Goal: Task Accomplishment & Management: Manage account settings

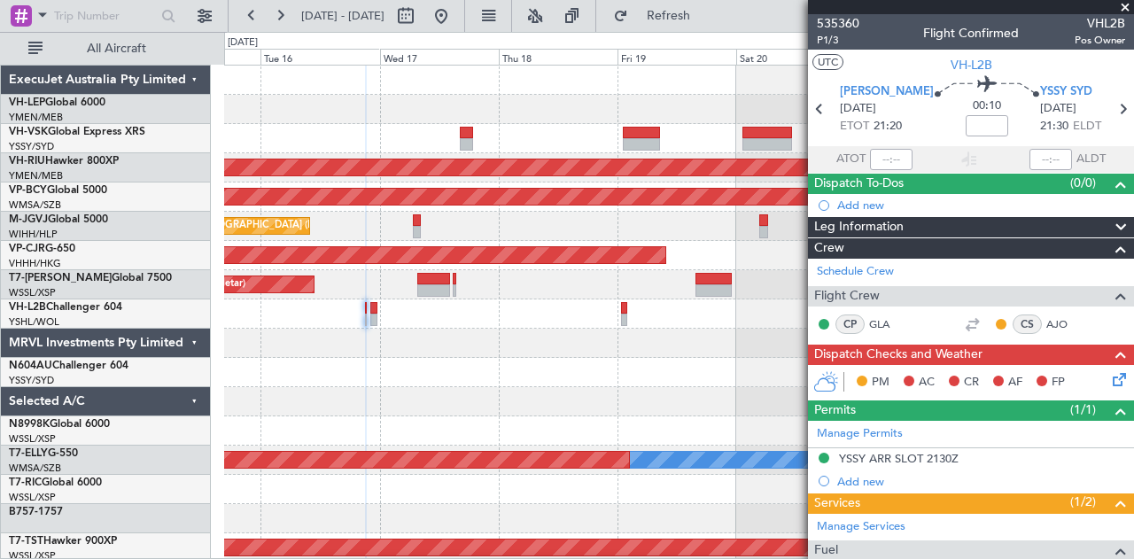
scroll to position [158, 0]
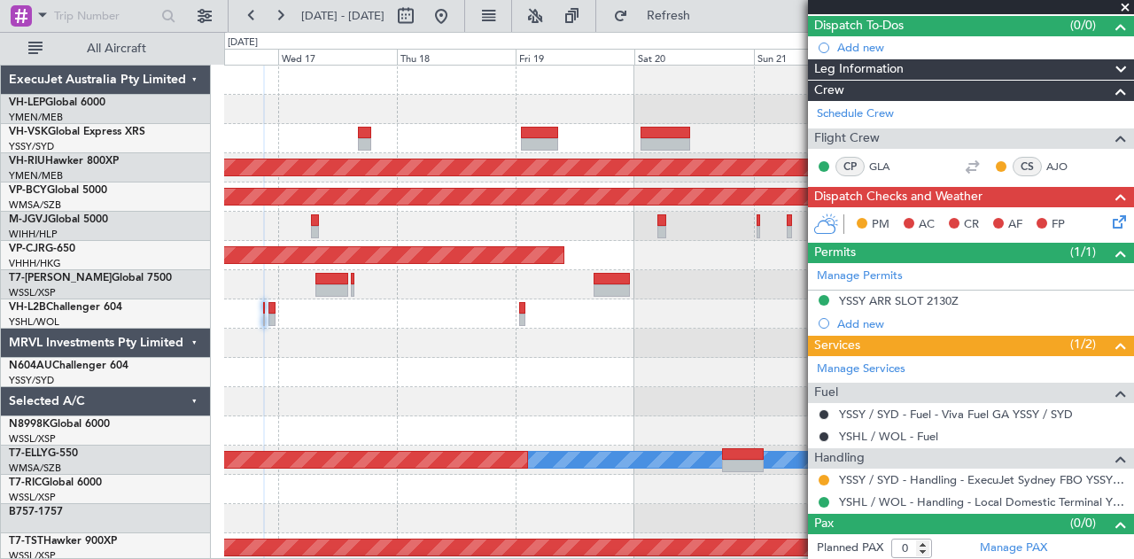
click at [483, 381] on div "Planned Maint Sydney ([PERSON_NAME] Intl) Planned Maint [GEOGRAPHIC_DATA] ([GEO…" at bounding box center [679, 548] width 910 height 965
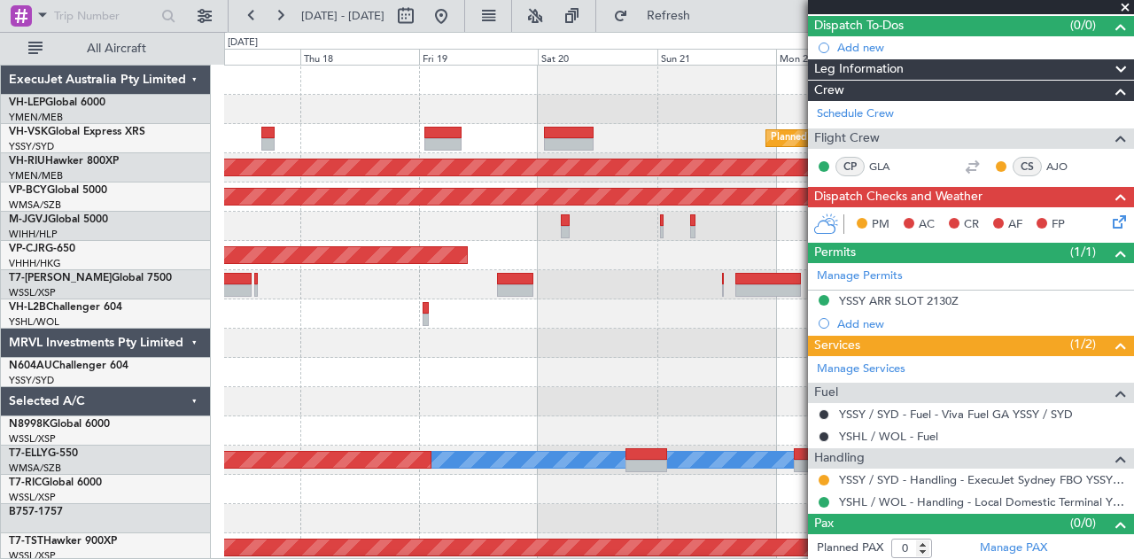
click at [295, 364] on div "Planned Maint Sydney ([PERSON_NAME] Intl) Planned Maint [GEOGRAPHIC_DATA] ([GEO…" at bounding box center [679, 548] width 910 height 965
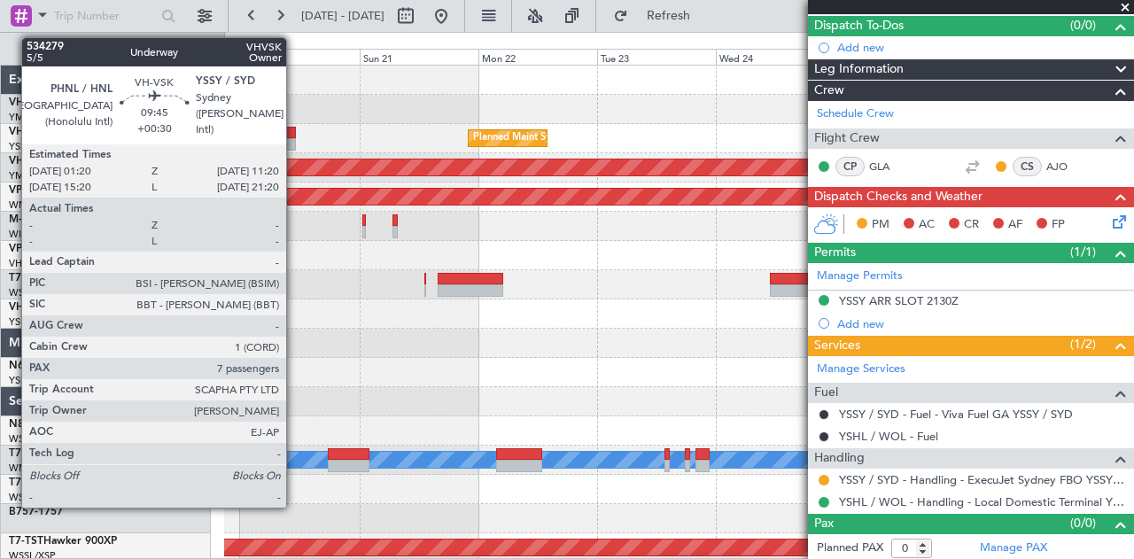
click at [295, 133] on div at bounding box center [271, 133] width 50 height 12
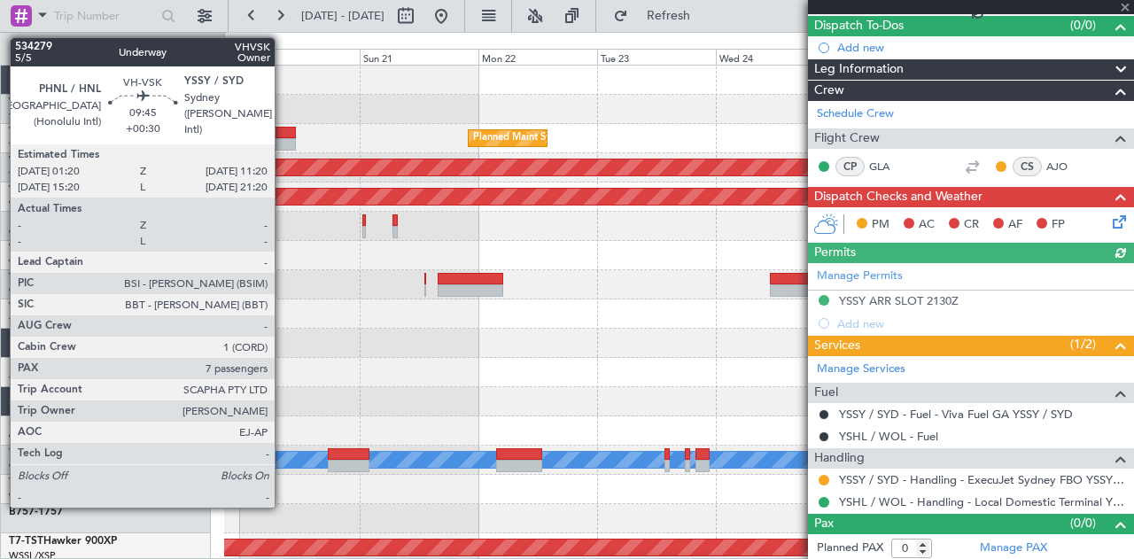
click at [283, 134] on div at bounding box center [271, 133] width 50 height 12
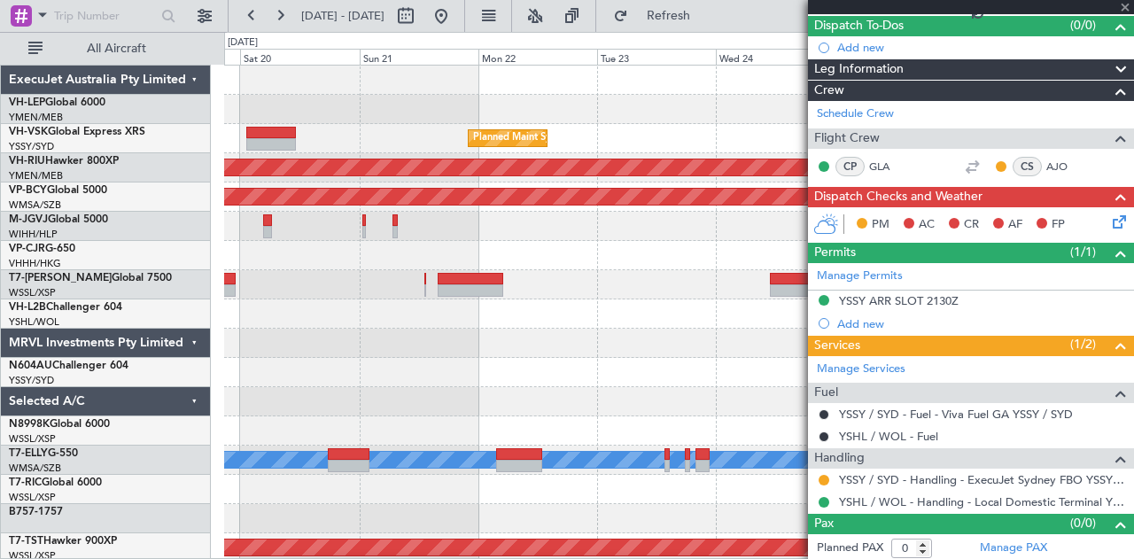
type input "+00:30"
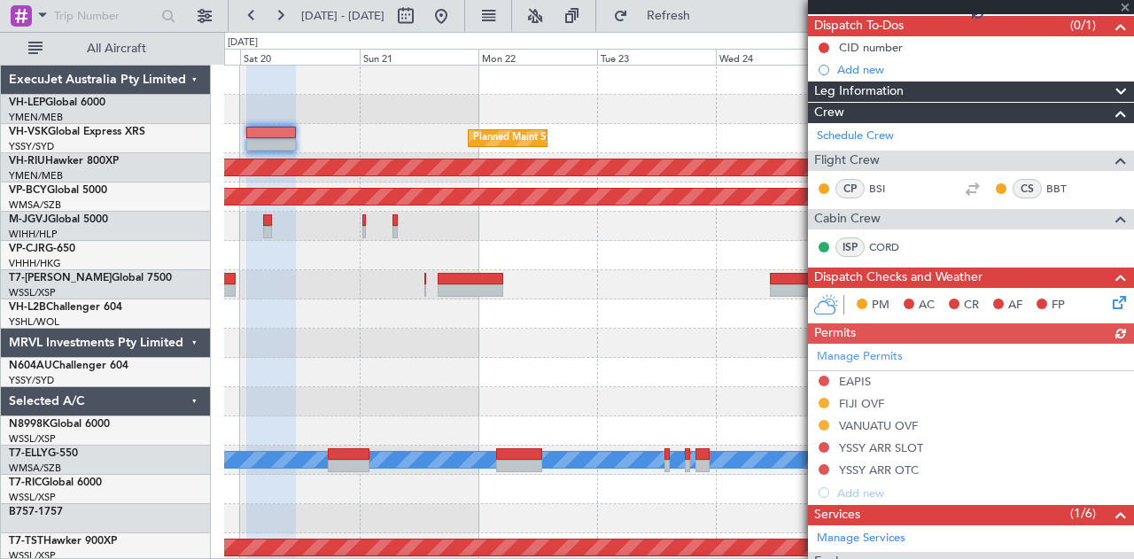
scroll to position [512, 0]
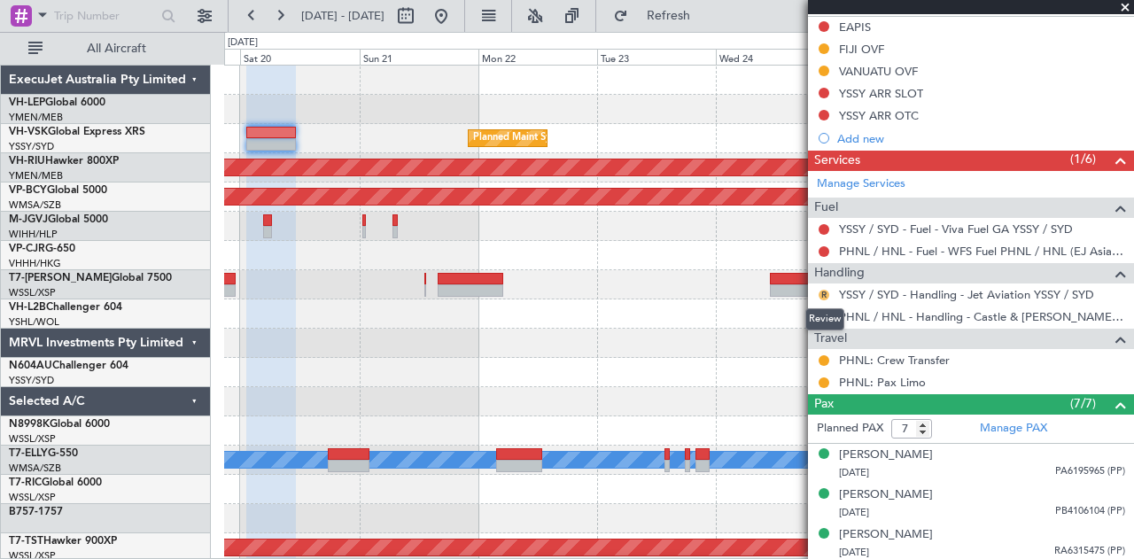
click at [827, 291] on button "R" at bounding box center [823, 295] width 11 height 11
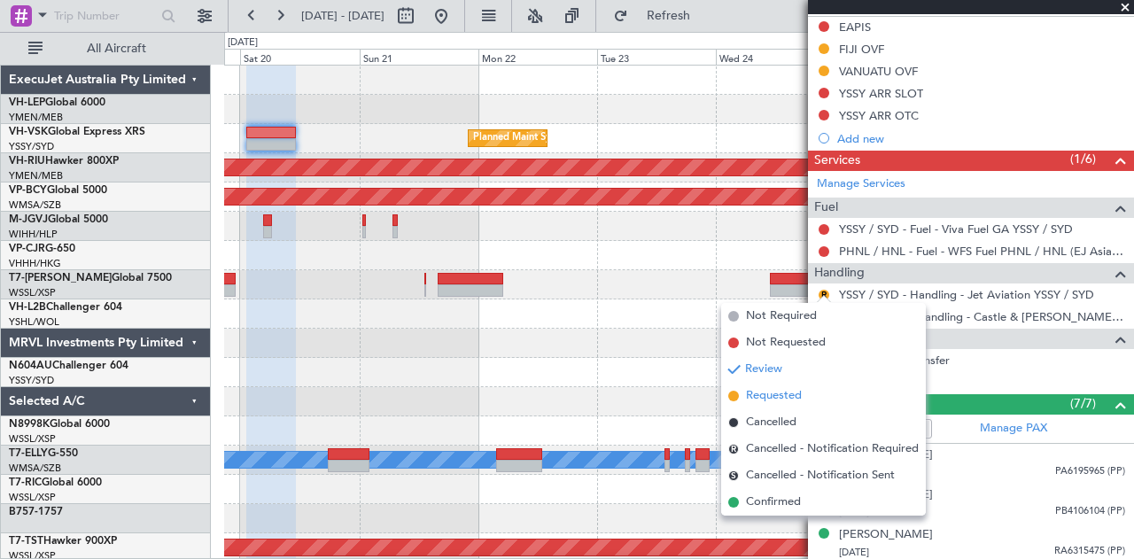
click at [758, 396] on span "Requested" at bounding box center [774, 396] width 56 height 18
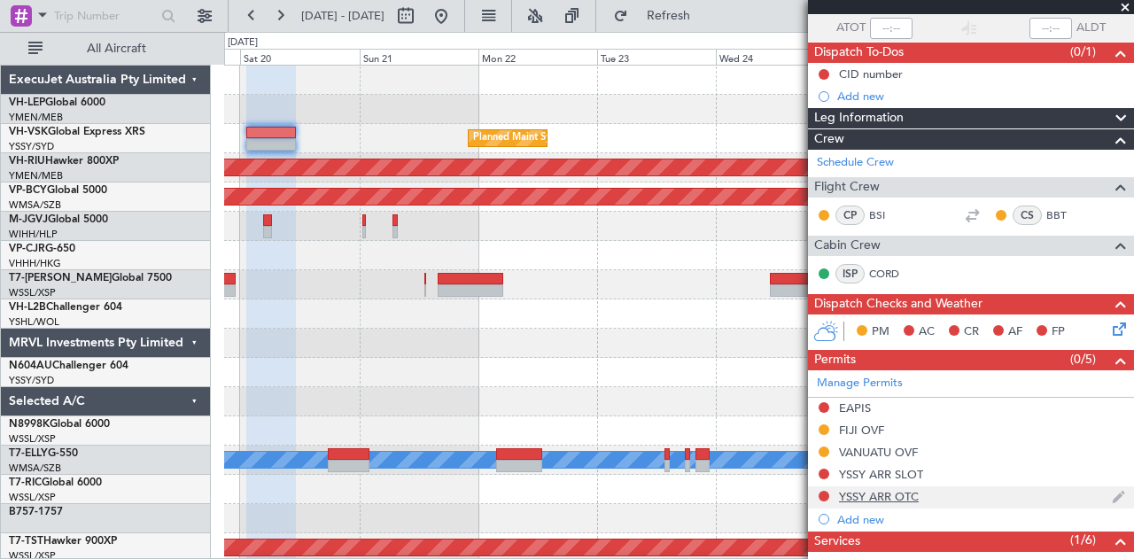
scroll to position [0, 0]
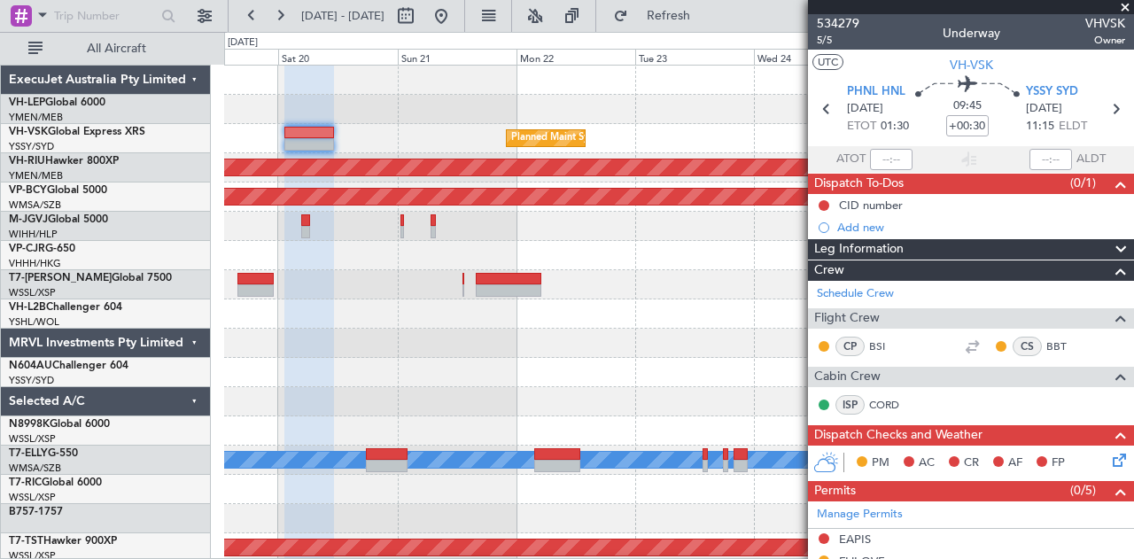
click at [467, 311] on div at bounding box center [679, 313] width 910 height 29
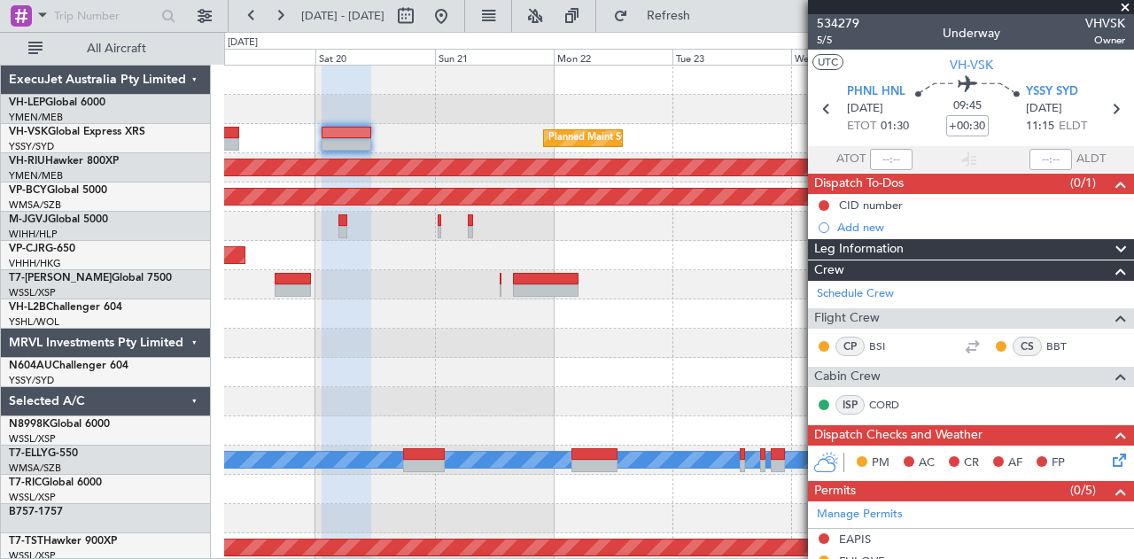
click at [1125, 5] on span at bounding box center [1125, 8] width 18 height 16
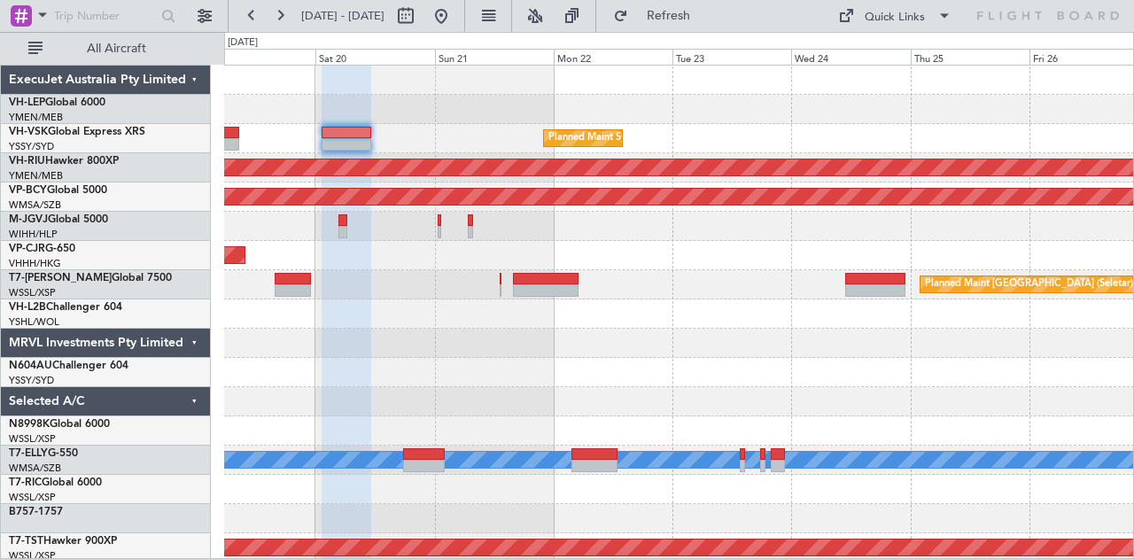
type input "0"
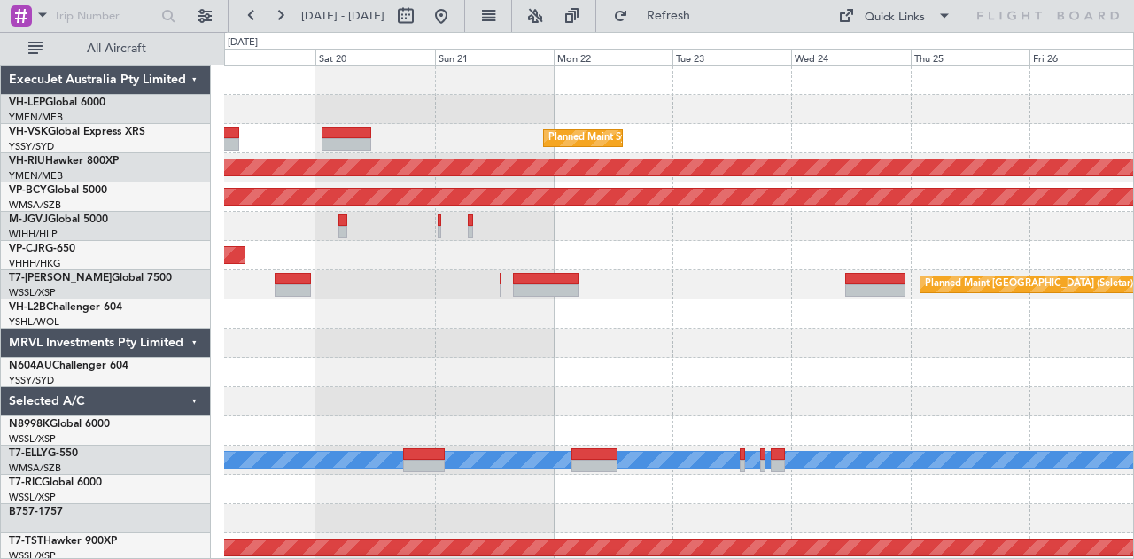
click at [585, 144] on div "Planned Maint Sydney ([PERSON_NAME] Intl)" at bounding box center [679, 138] width 910 height 29
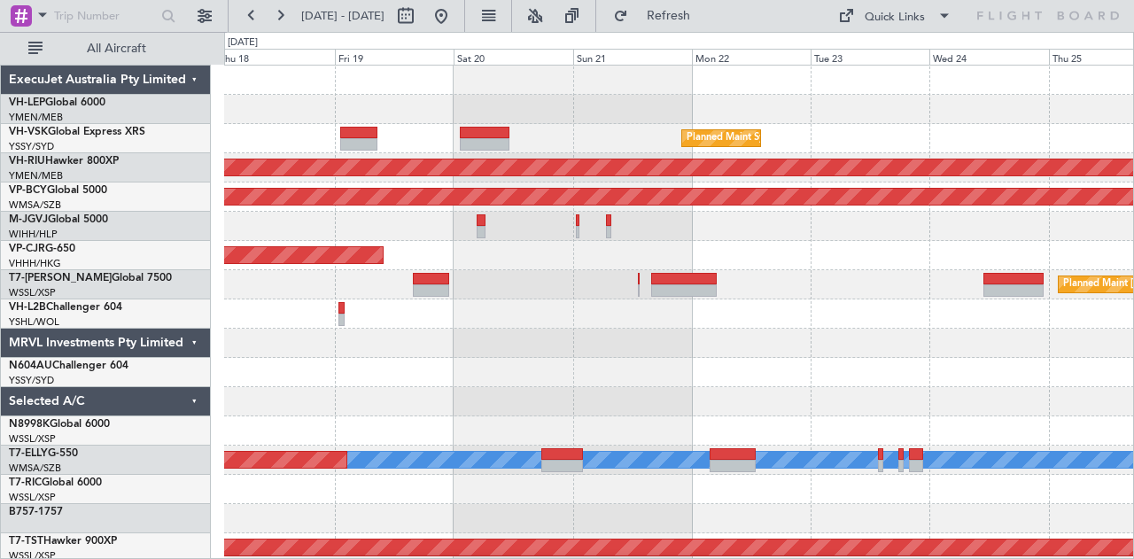
click at [702, 173] on div "Planned Maint Sydney ([PERSON_NAME] Intl) Planned Maint [GEOGRAPHIC_DATA] ([GEO…" at bounding box center [679, 548] width 910 height 965
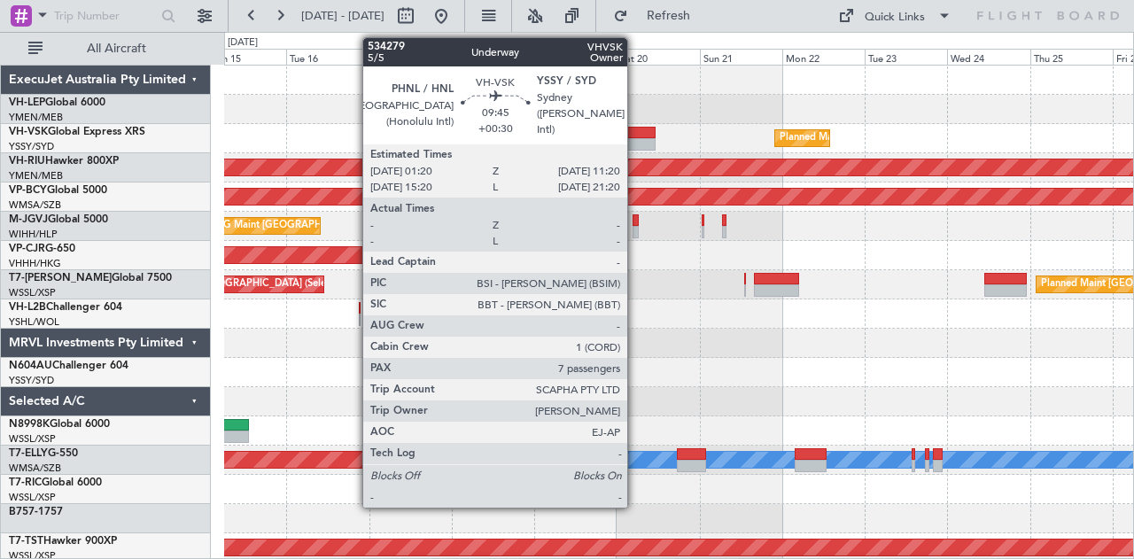
click at [636, 136] on div at bounding box center [638, 133] width 35 height 12
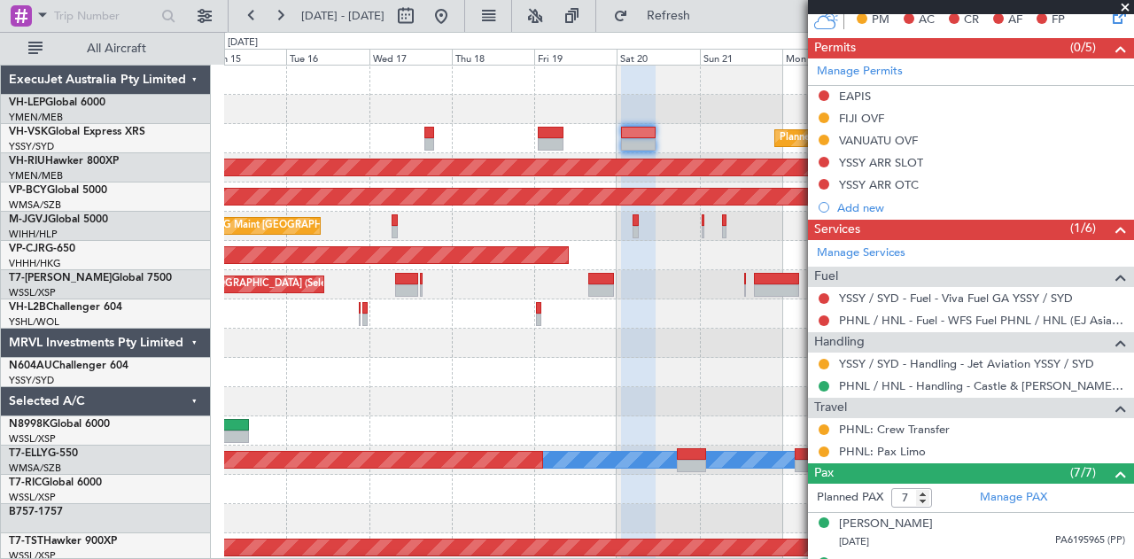
scroll to position [177, 0]
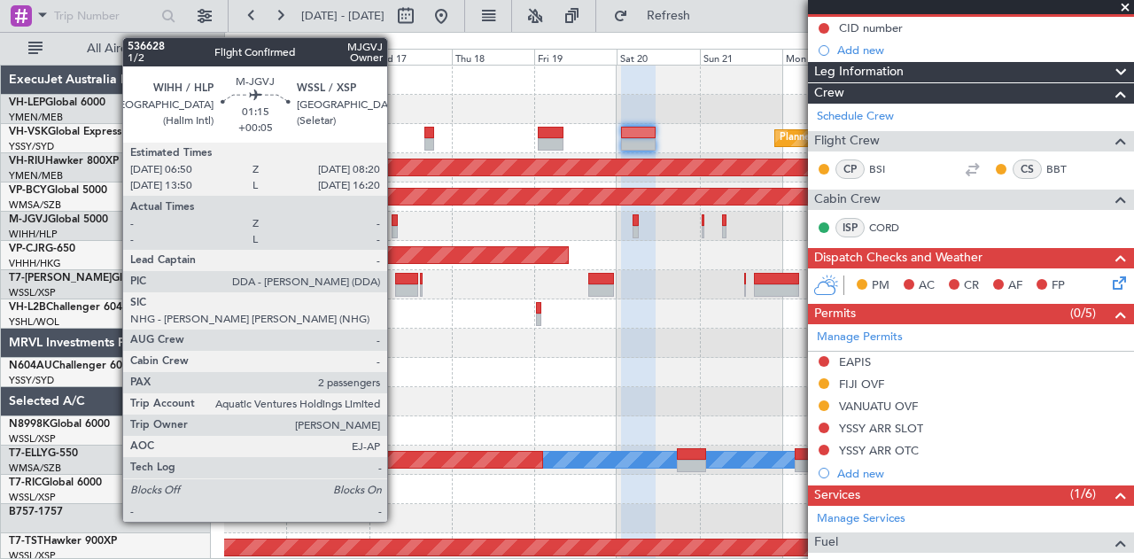
click at [563, 247] on div "Planned Maint Sydney ([PERSON_NAME] Intl) Planned Maint [GEOGRAPHIC_DATA] ([GEO…" at bounding box center [679, 548] width 910 height 965
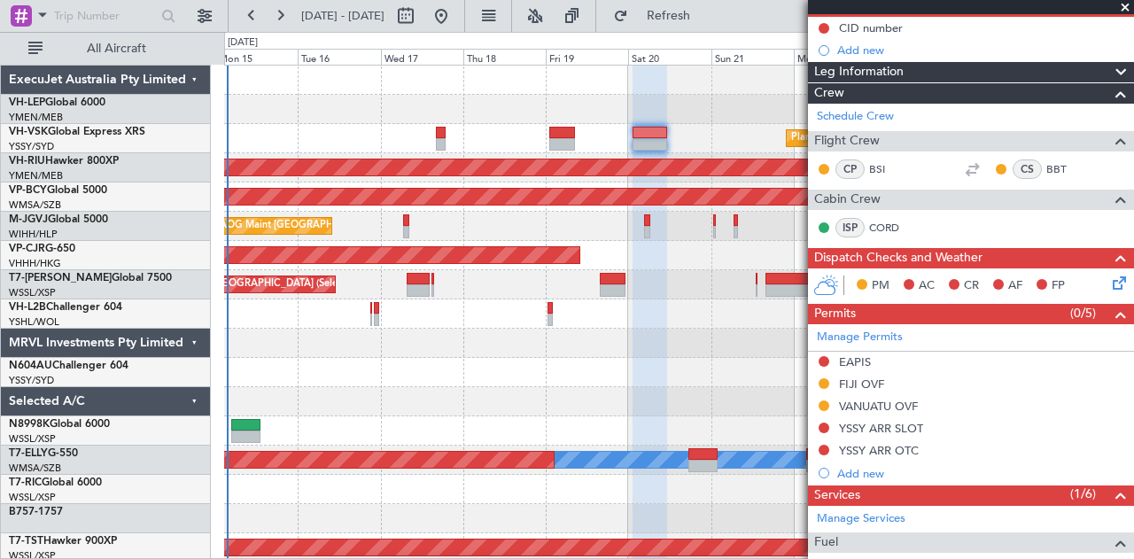
click at [347, 343] on div "Planned Maint Sydney ([PERSON_NAME] Intl) Planned Maint [GEOGRAPHIC_DATA] ([GEO…" at bounding box center [679, 548] width 910 height 965
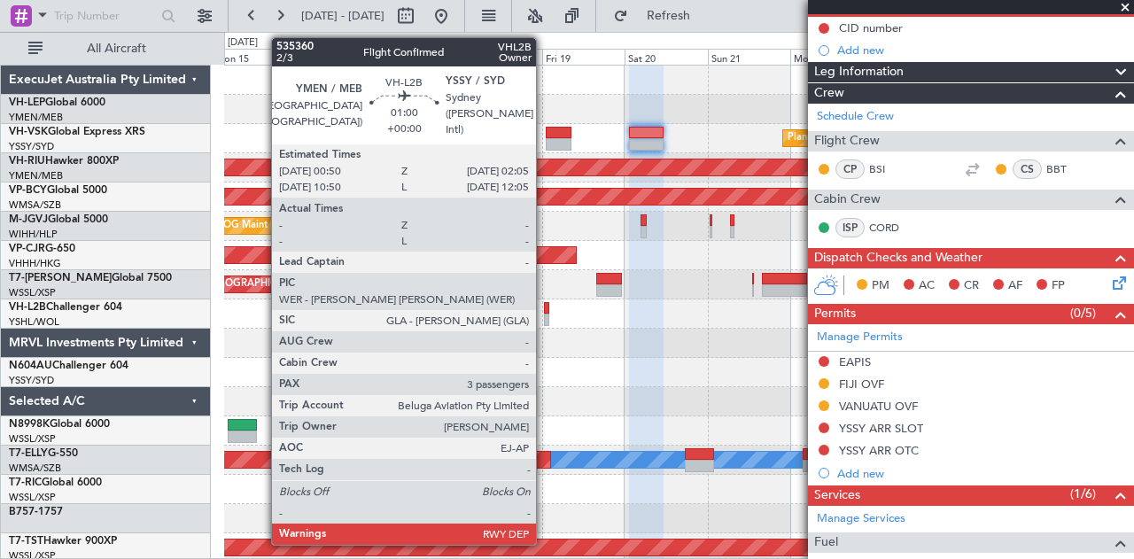
click at [545, 310] on div at bounding box center [546, 308] width 4 height 12
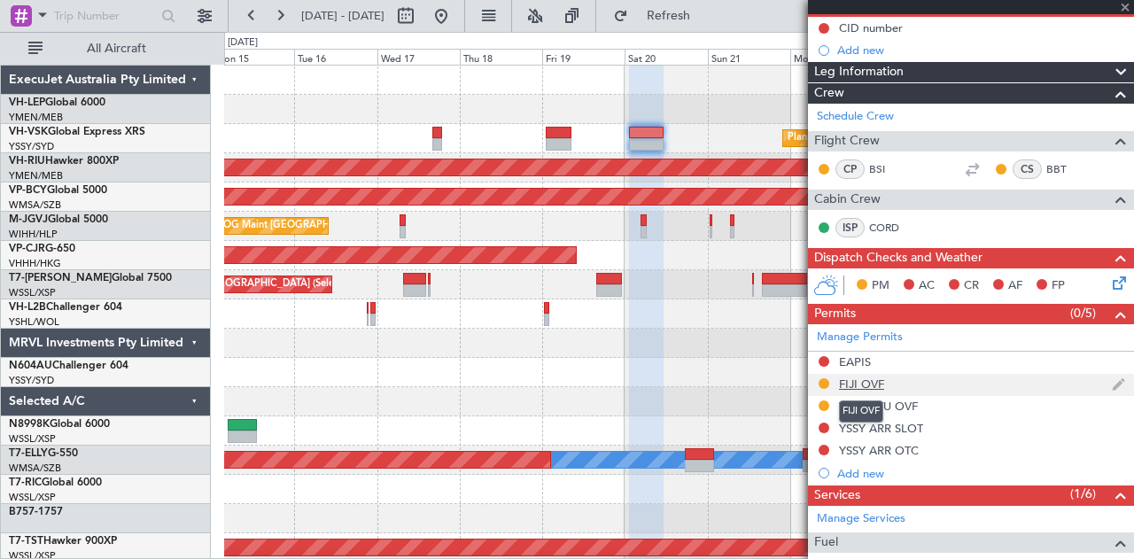
type input "3"
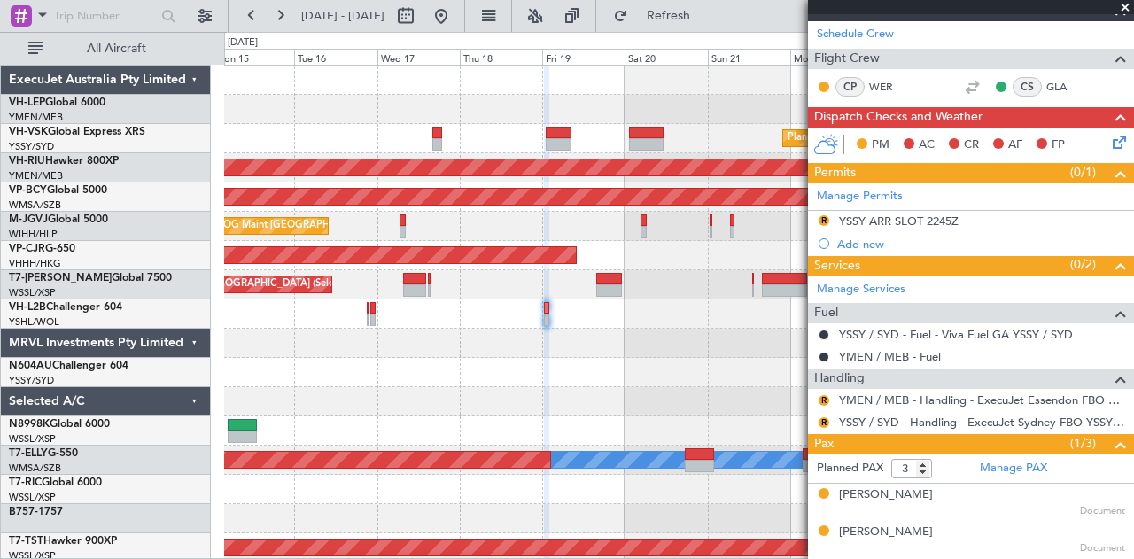
scroll to position [271, 0]
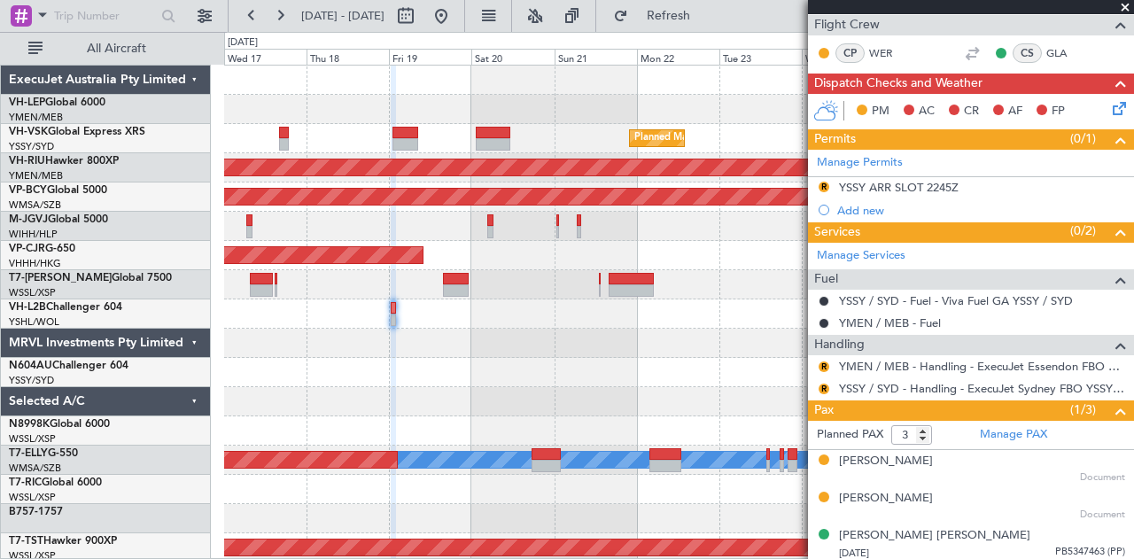
click at [508, 353] on div "Planned Maint Sydney ([PERSON_NAME] Intl) Planned Maint [GEOGRAPHIC_DATA] ([GEO…" at bounding box center [679, 548] width 910 height 965
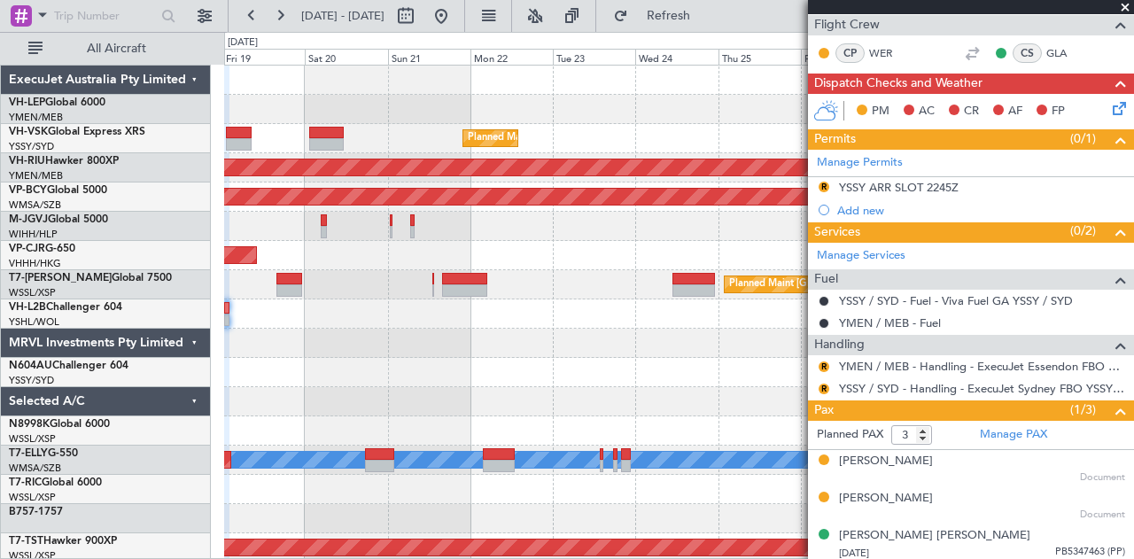
click at [419, 364] on div at bounding box center [679, 372] width 910 height 29
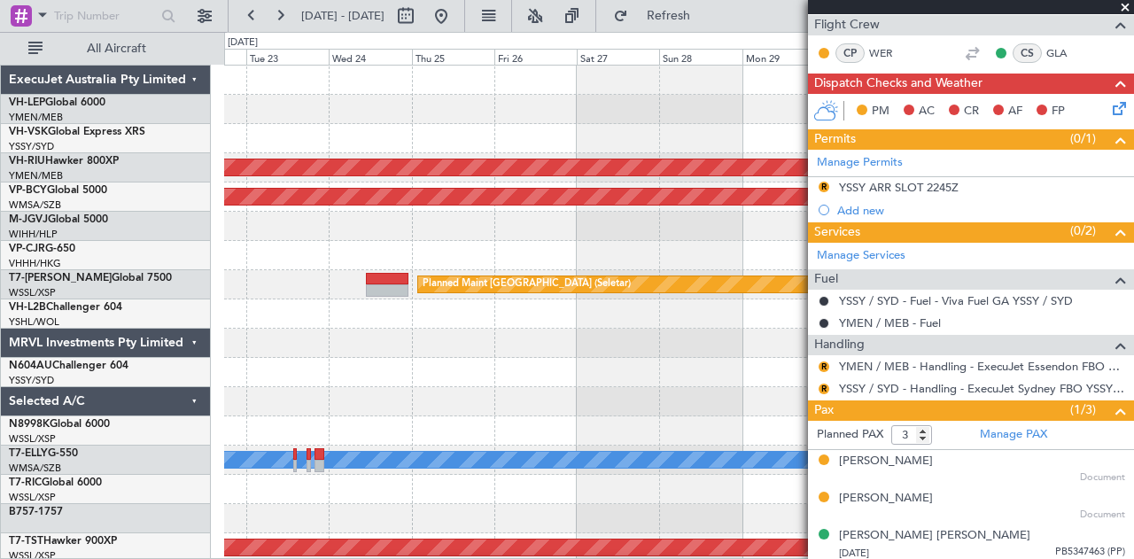
click at [273, 376] on div "Planned Maint Sydney ([PERSON_NAME] Intl) Planned Maint [GEOGRAPHIC_DATA] ([GEO…" at bounding box center [679, 548] width 910 height 965
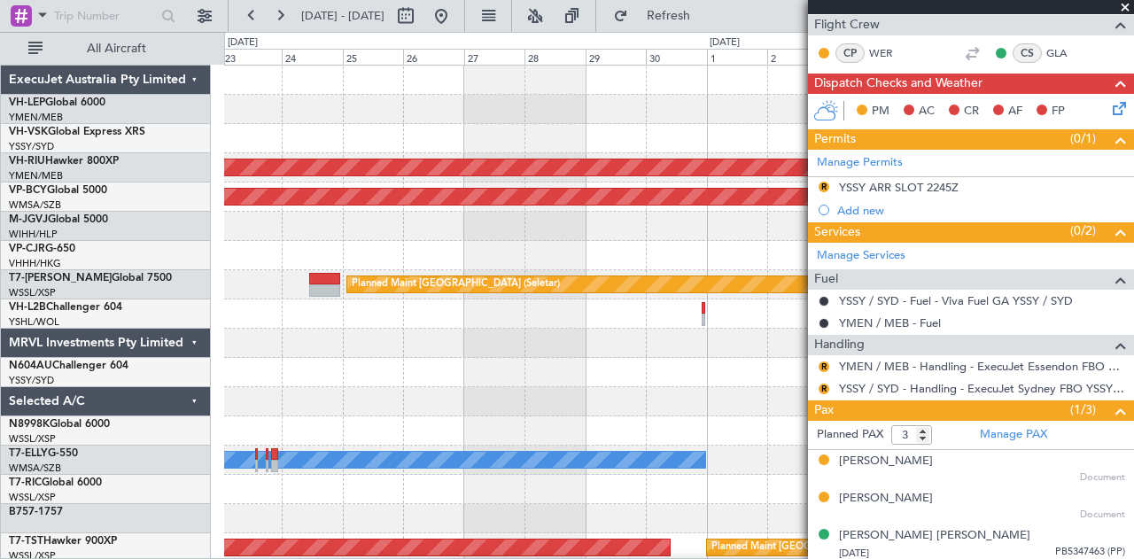
click at [743, 373] on div "Planned Maint Sydney ([PERSON_NAME] Intl) Planned Maint [GEOGRAPHIC_DATA] ([GEO…" at bounding box center [679, 548] width 910 height 965
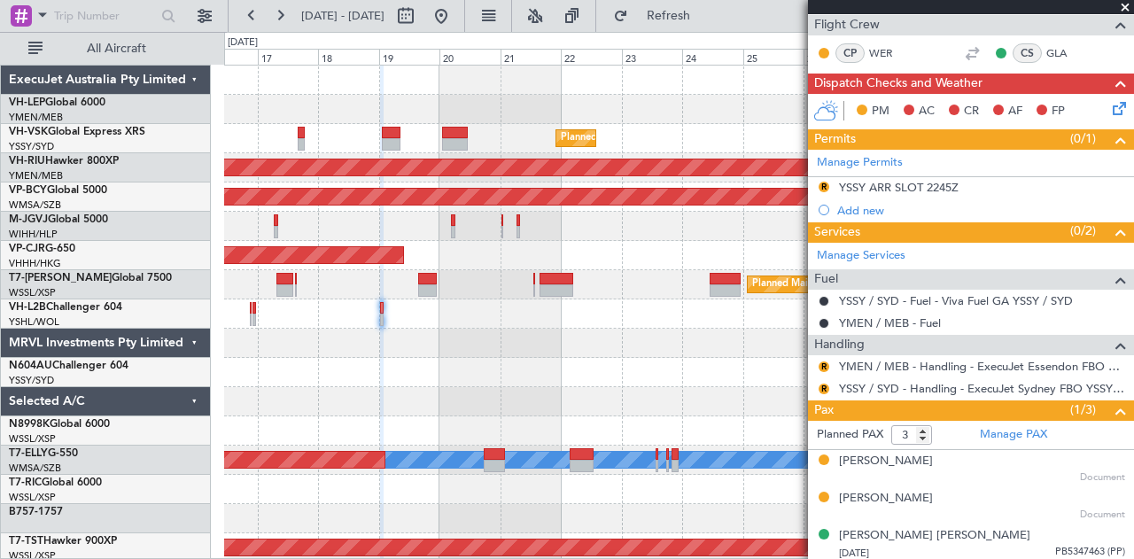
click at [732, 358] on div "Planned Maint Sydney ([PERSON_NAME] Intl) Planned Maint [GEOGRAPHIC_DATA] ([GEO…" at bounding box center [679, 548] width 910 height 965
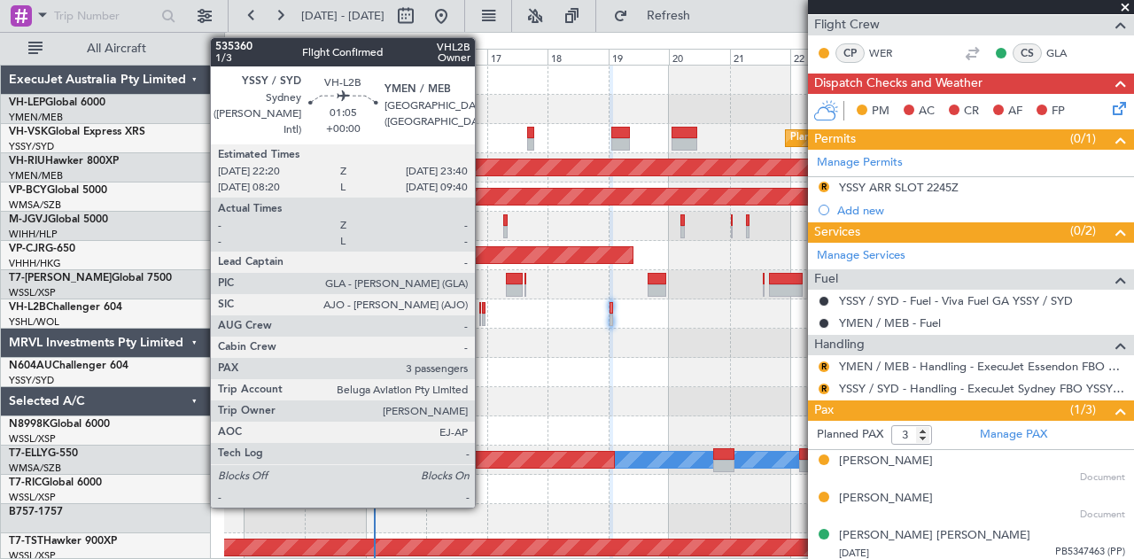
click at [484, 314] on div at bounding box center [484, 320] width 4 height 12
